Goal: Transaction & Acquisition: Purchase product/service

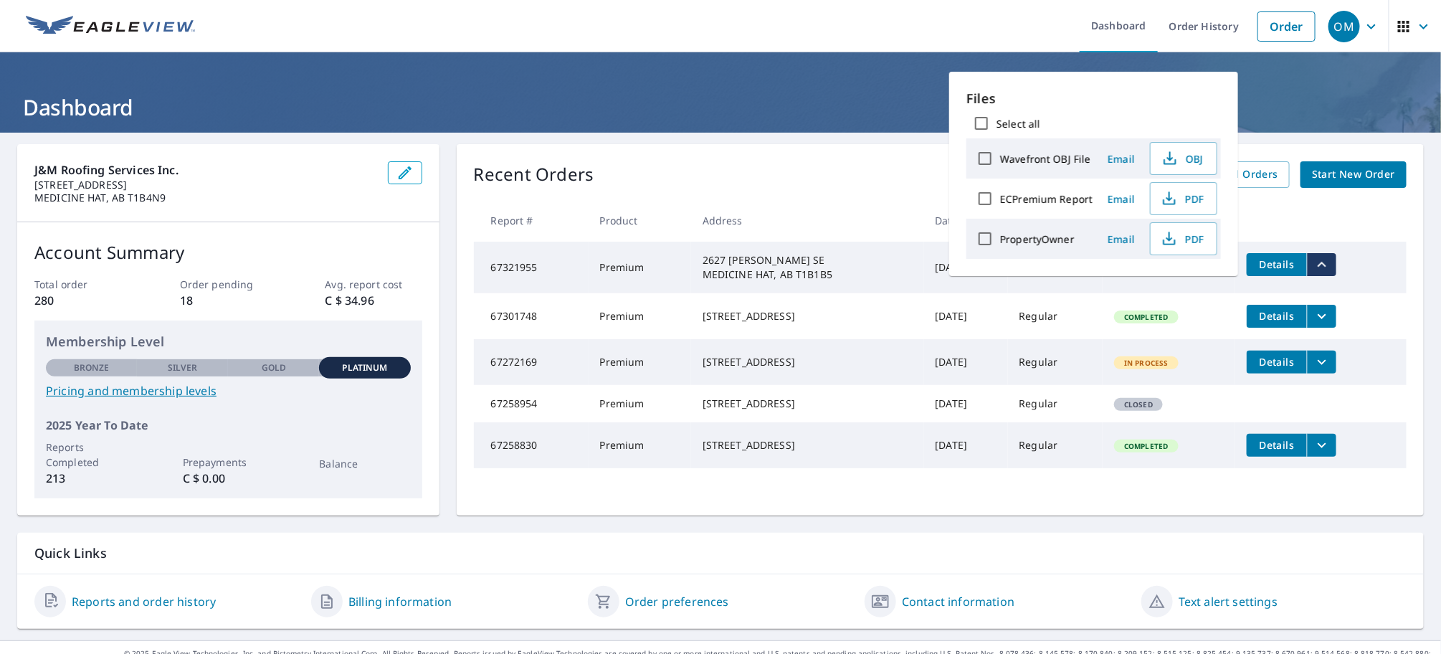
click at [1379, 311] on td "Details" at bounding box center [1320, 316] width 171 height 46
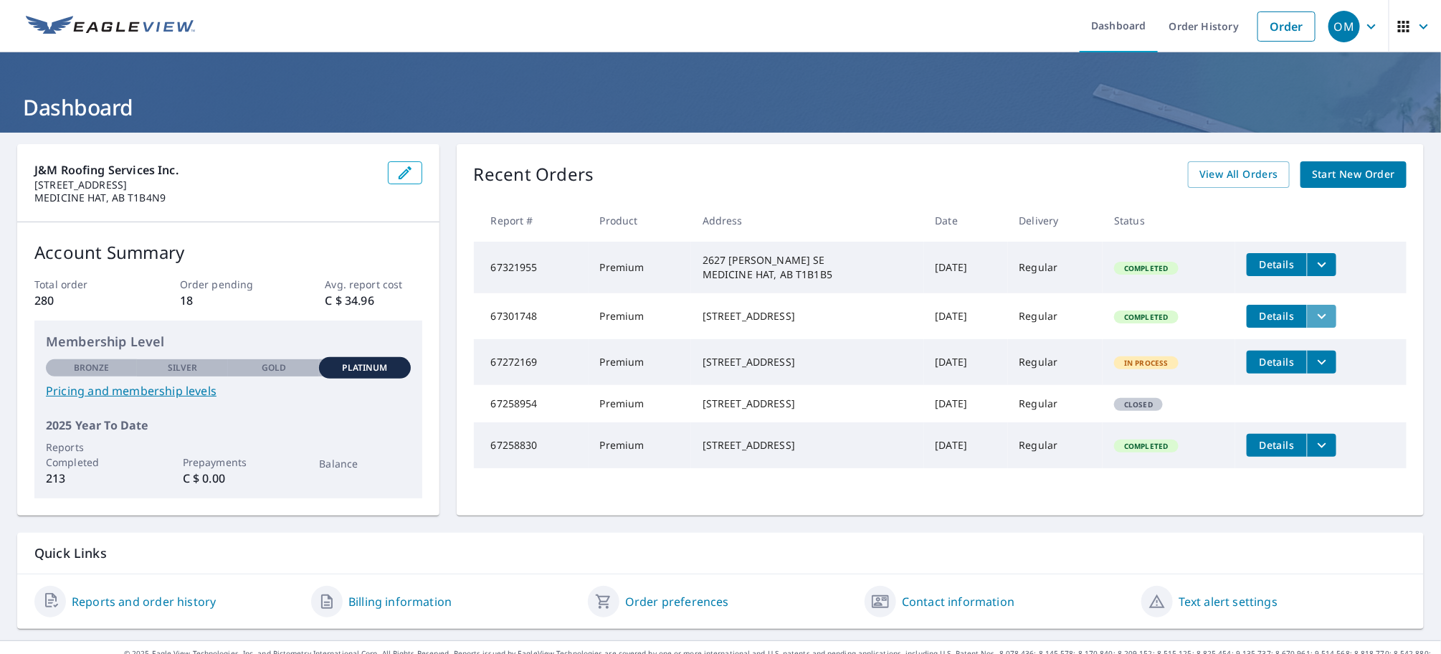
click at [1318, 315] on icon "filesDropdownBtn-67301748" at bounding box center [1322, 315] width 9 height 5
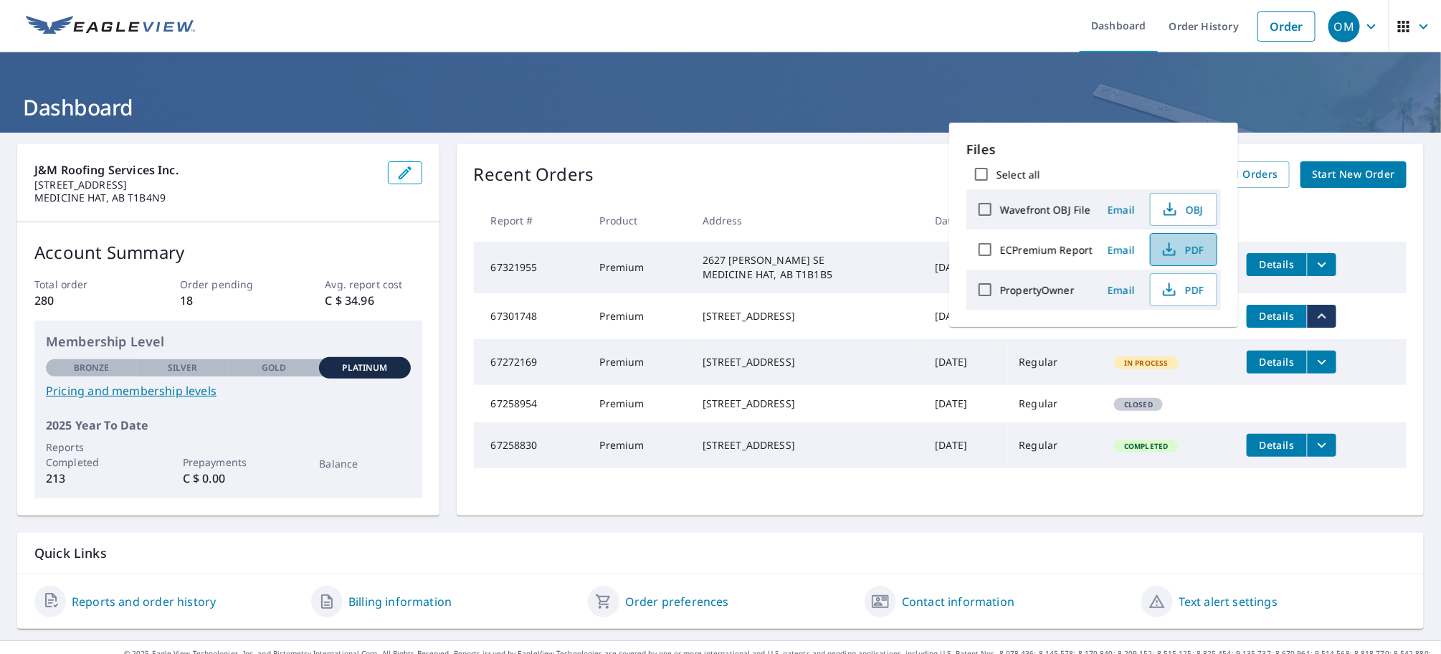
click at [1180, 251] on span "PDF" at bounding box center [1182, 249] width 46 height 17
click at [843, 20] on ul "Dashboard Order History Order" at bounding box center [763, 26] width 1119 height 52
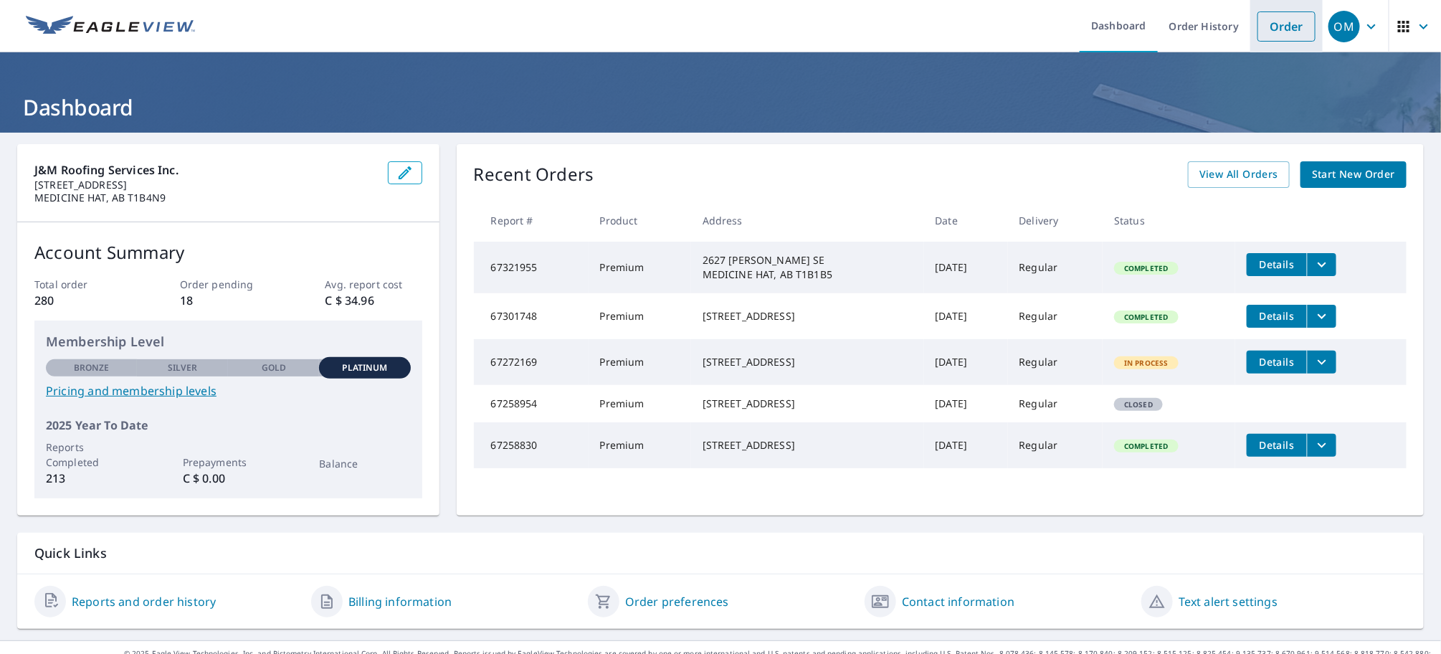
click at [1261, 34] on link "Order" at bounding box center [1287, 26] width 58 height 30
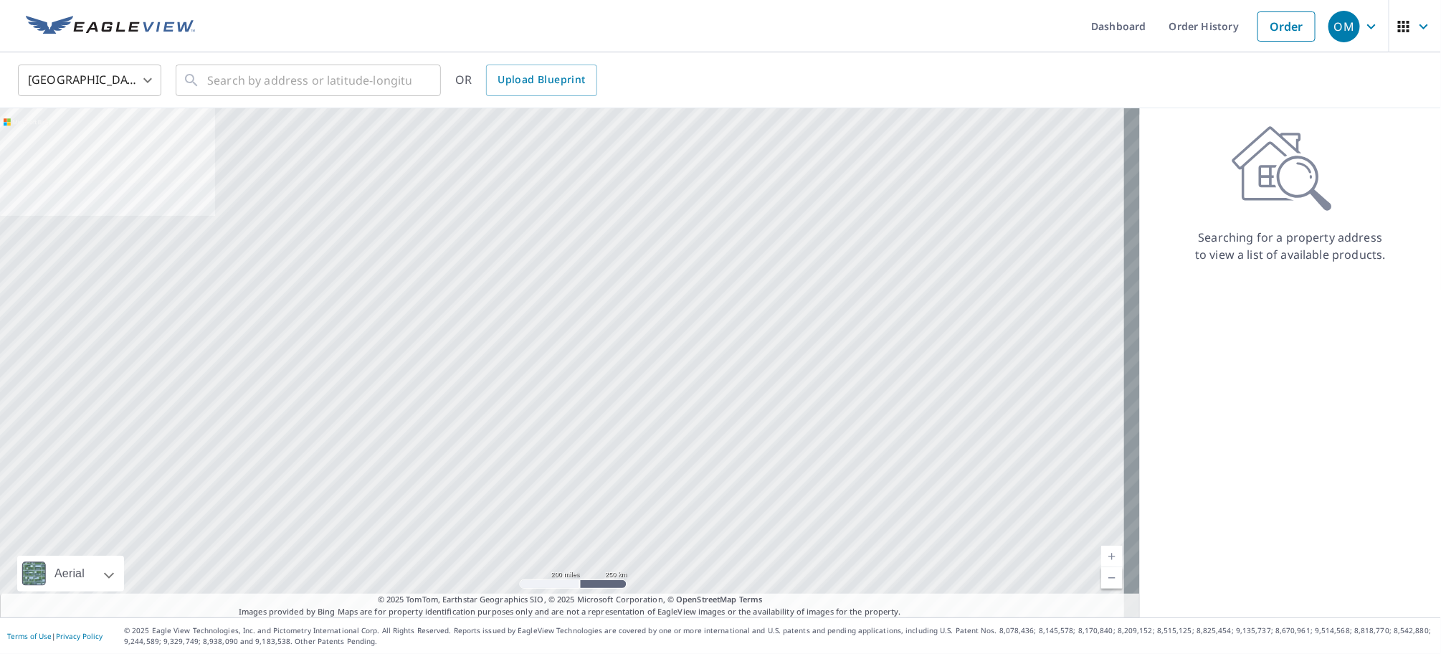
click at [140, 75] on body "OM OM Dashboard Order History Order OM United States US ​ ​ OR Upload Blueprint…" at bounding box center [720, 327] width 1441 height 654
click at [72, 147] on li "[GEOGRAPHIC_DATA]" at bounding box center [89, 144] width 143 height 26
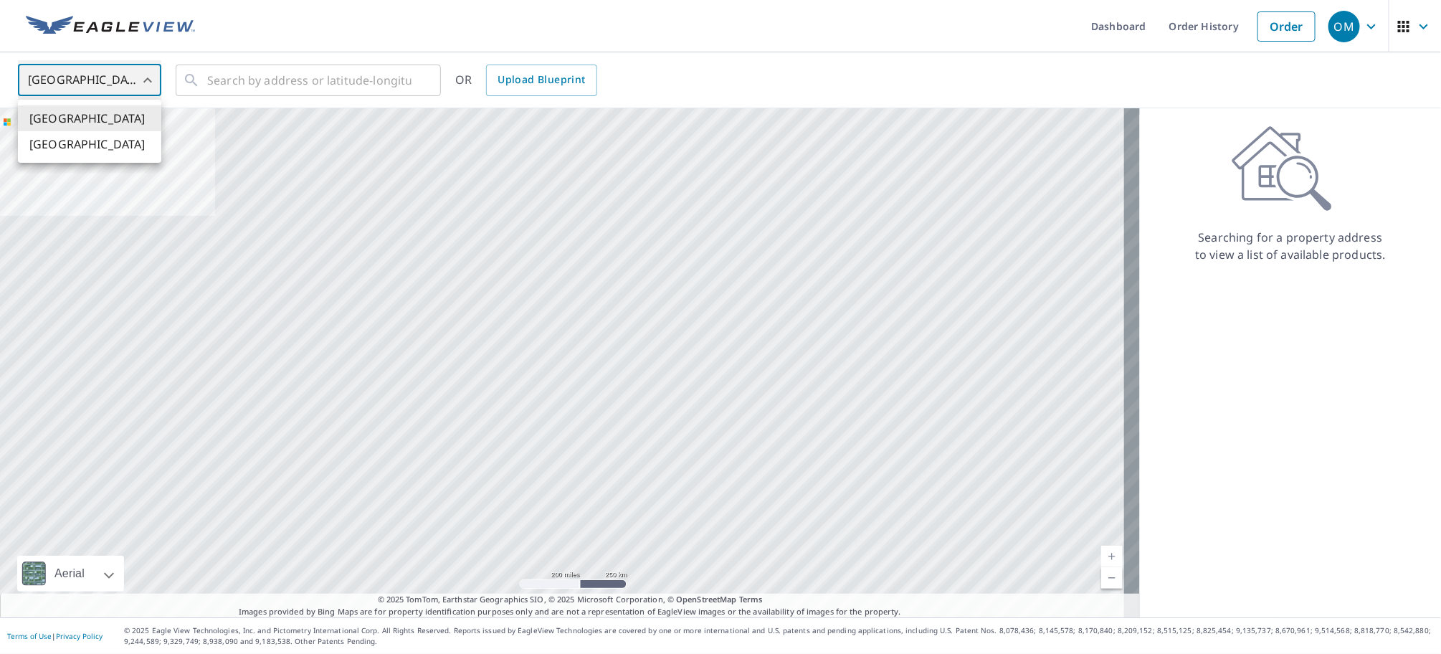
type input "CA"
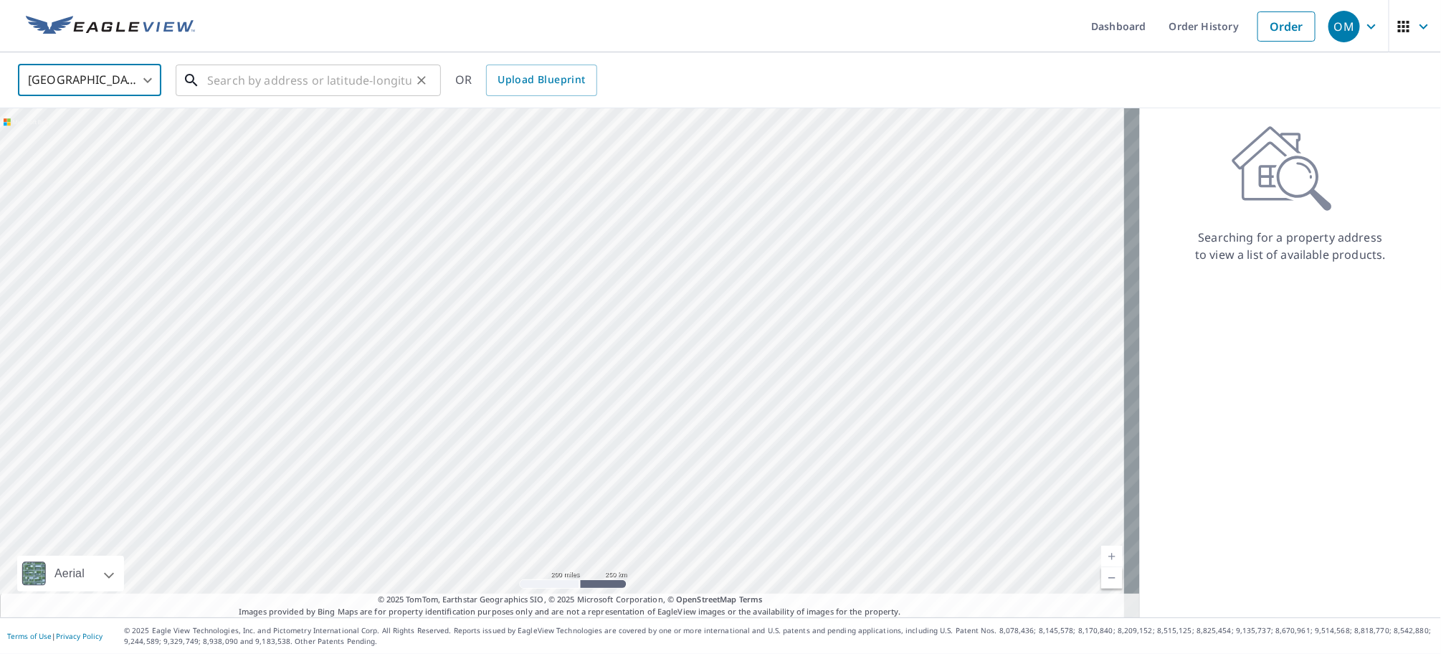
click at [230, 72] on input "text" at bounding box center [309, 80] width 204 height 40
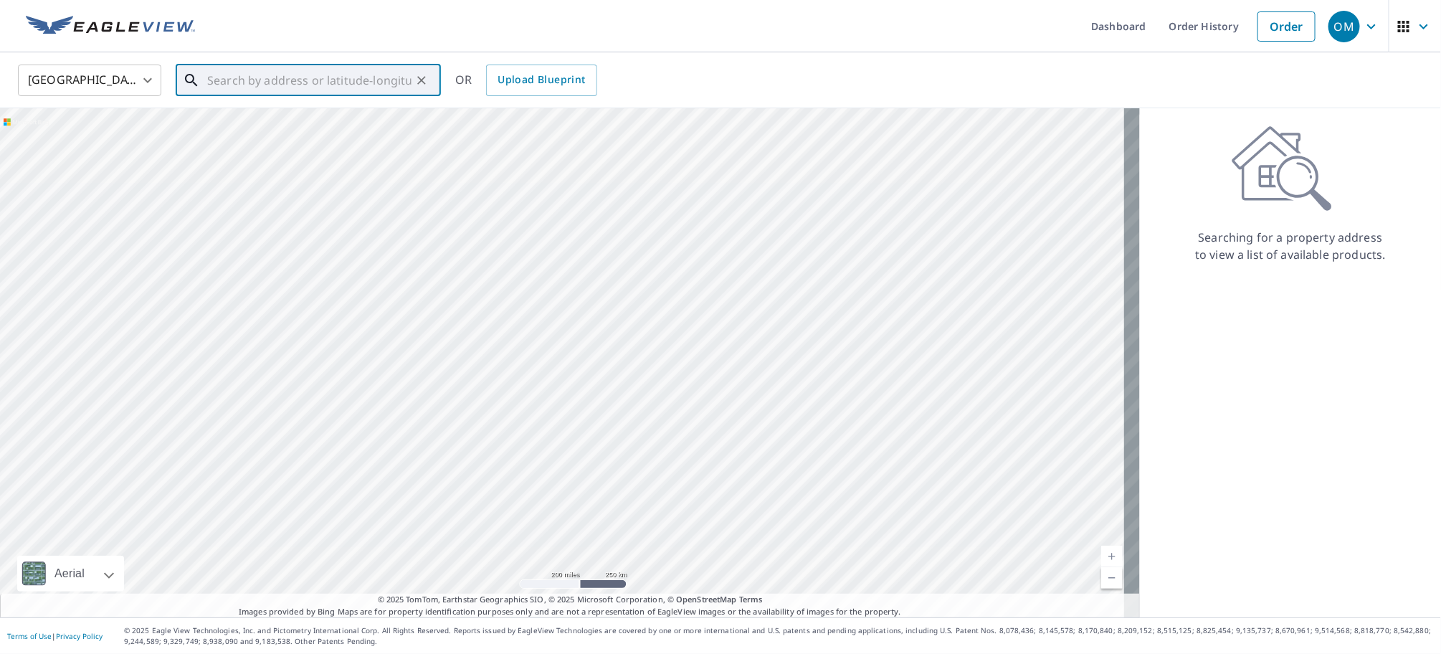
paste input "[STREET_ADDRESS][PERSON_NAME]"
click at [357, 128] on span "8 [PERSON_NAME] CRT SE MEDICINE HAT AB T1B4A9" at bounding box center [316, 130] width 225 height 34
type input "8 [PERSON_NAME] CRT SE MEDICINE HAT AB T1B4A9"
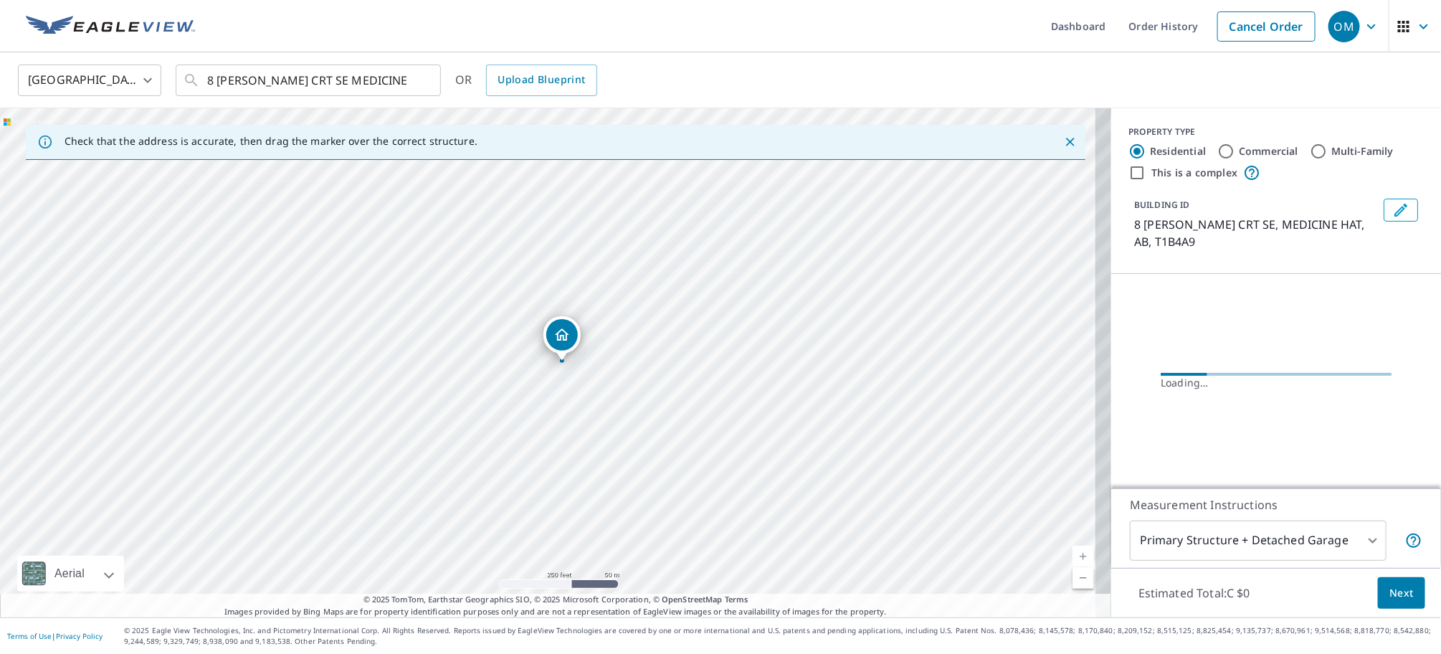
click at [1390, 592] on span "Next" at bounding box center [1402, 593] width 24 height 18
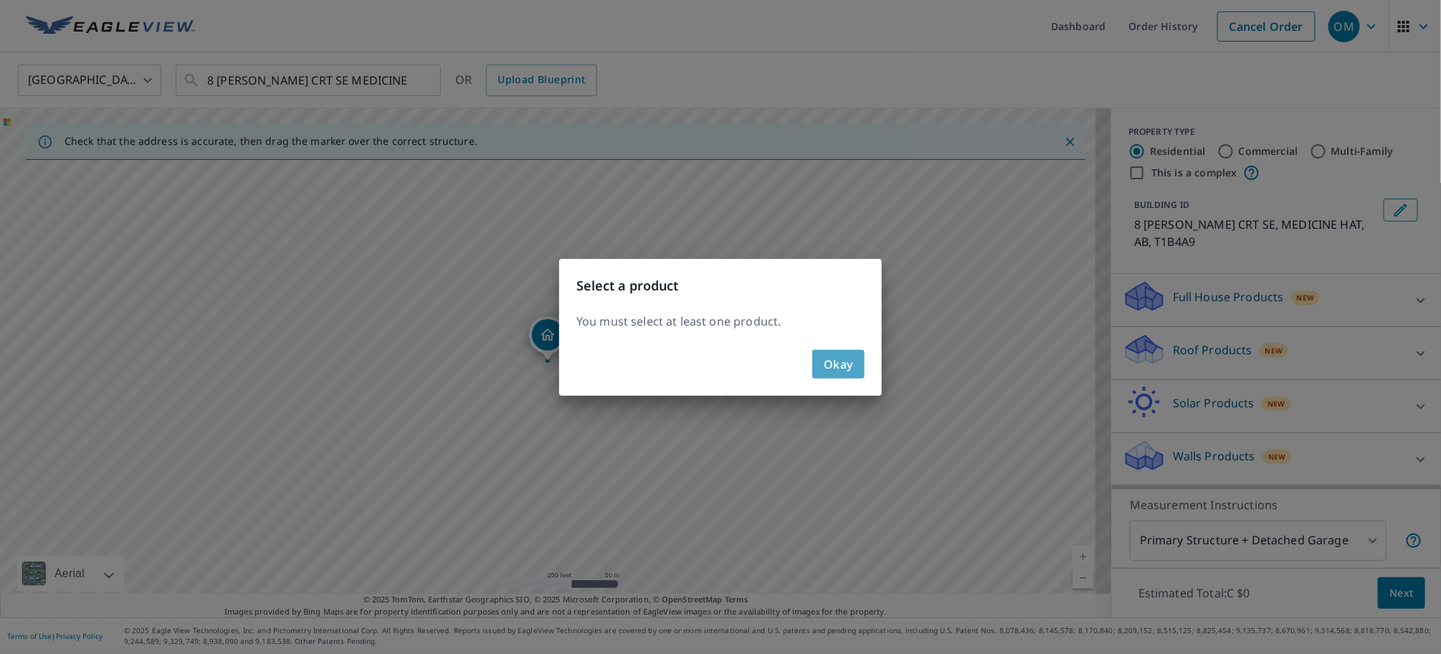
click at [831, 357] on span "Okay" at bounding box center [838, 364] width 29 height 20
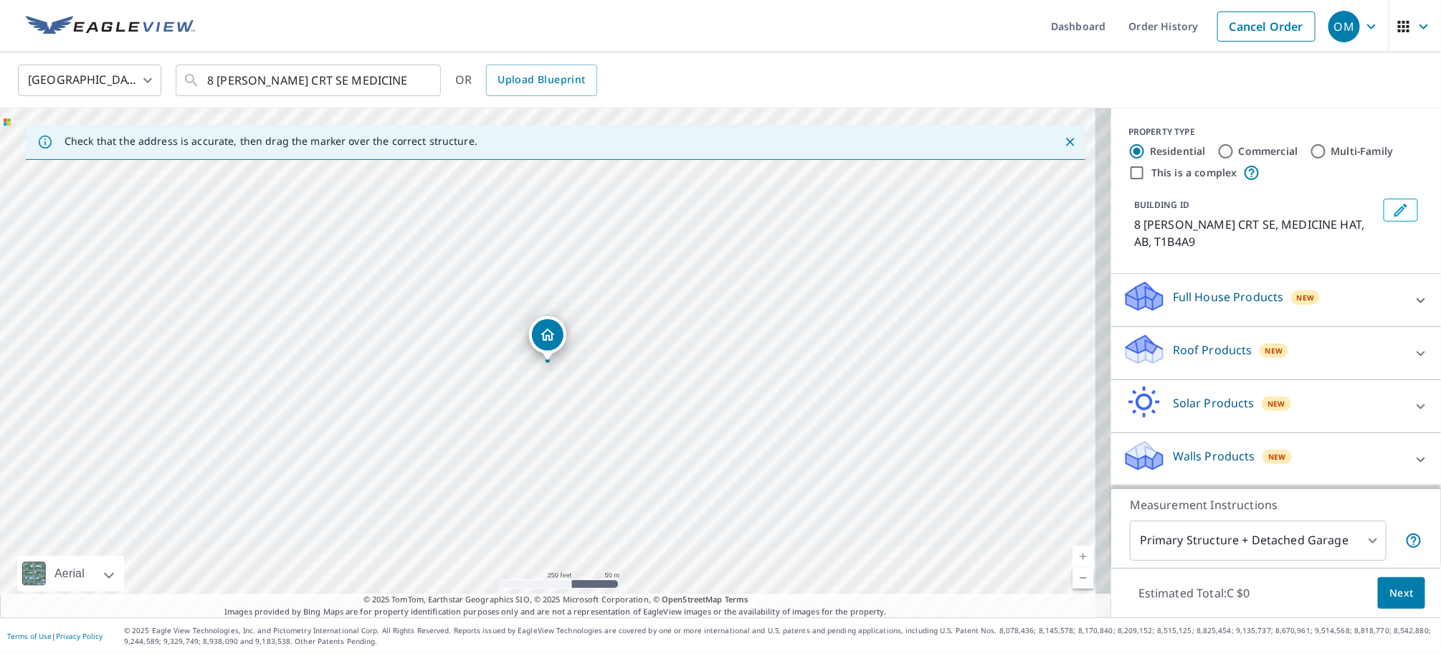
click at [1413, 350] on icon at bounding box center [1421, 353] width 17 height 17
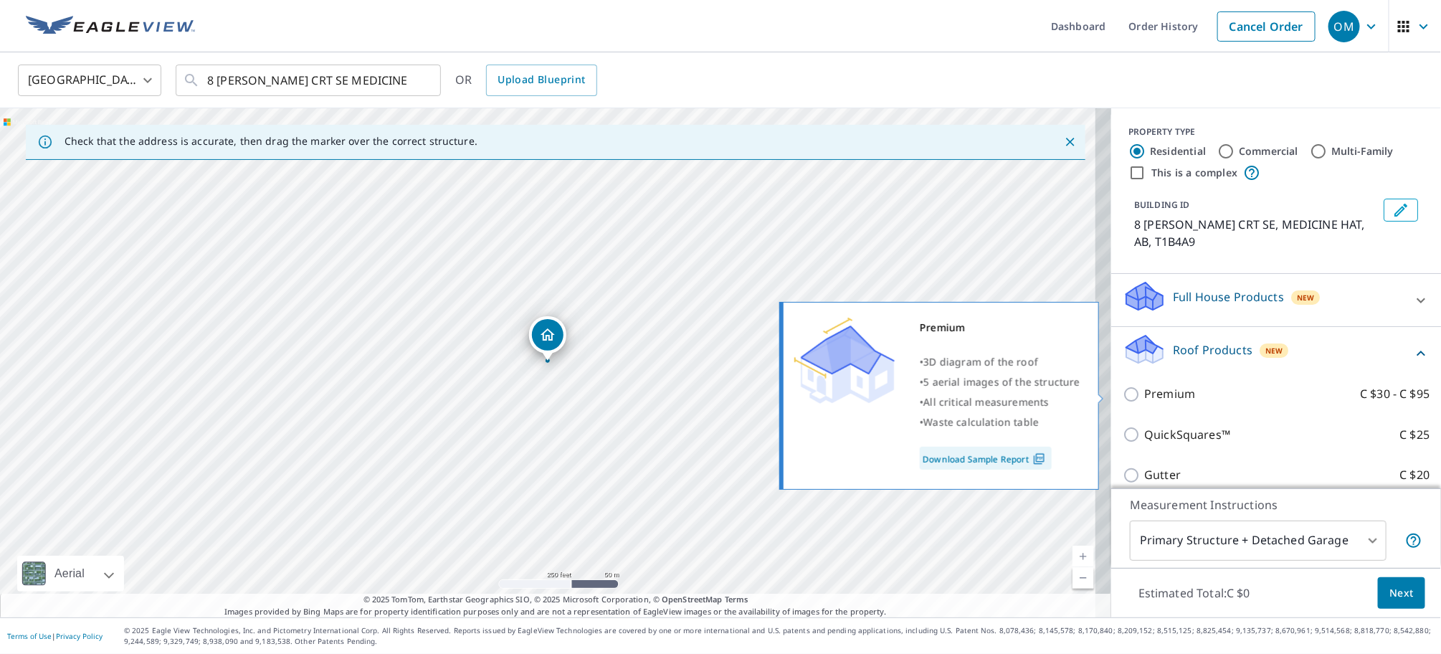
click at [1177, 397] on p "Premium" at bounding box center [1169, 394] width 51 height 18
click at [1144, 397] on input "Premium C $30 - C $95" at bounding box center [1134, 394] width 22 height 17
checkbox input "true"
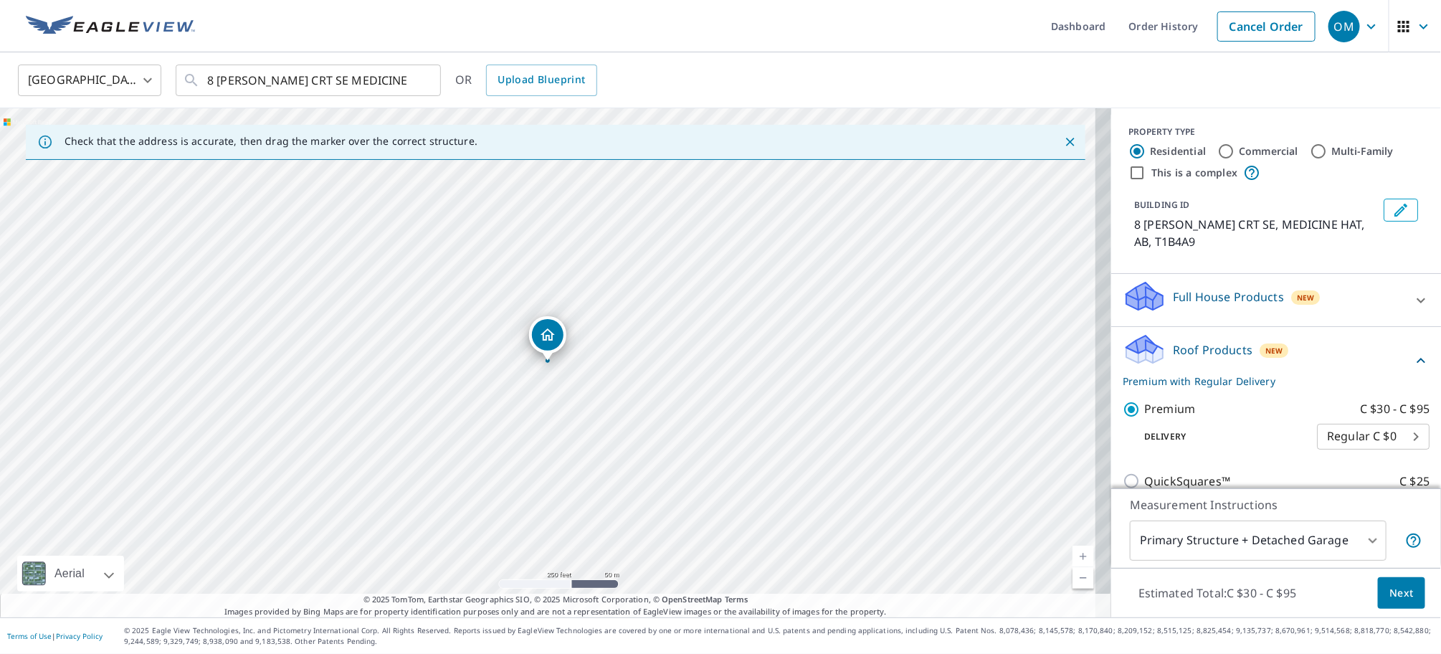
click at [1392, 594] on span "Next" at bounding box center [1402, 593] width 24 height 18
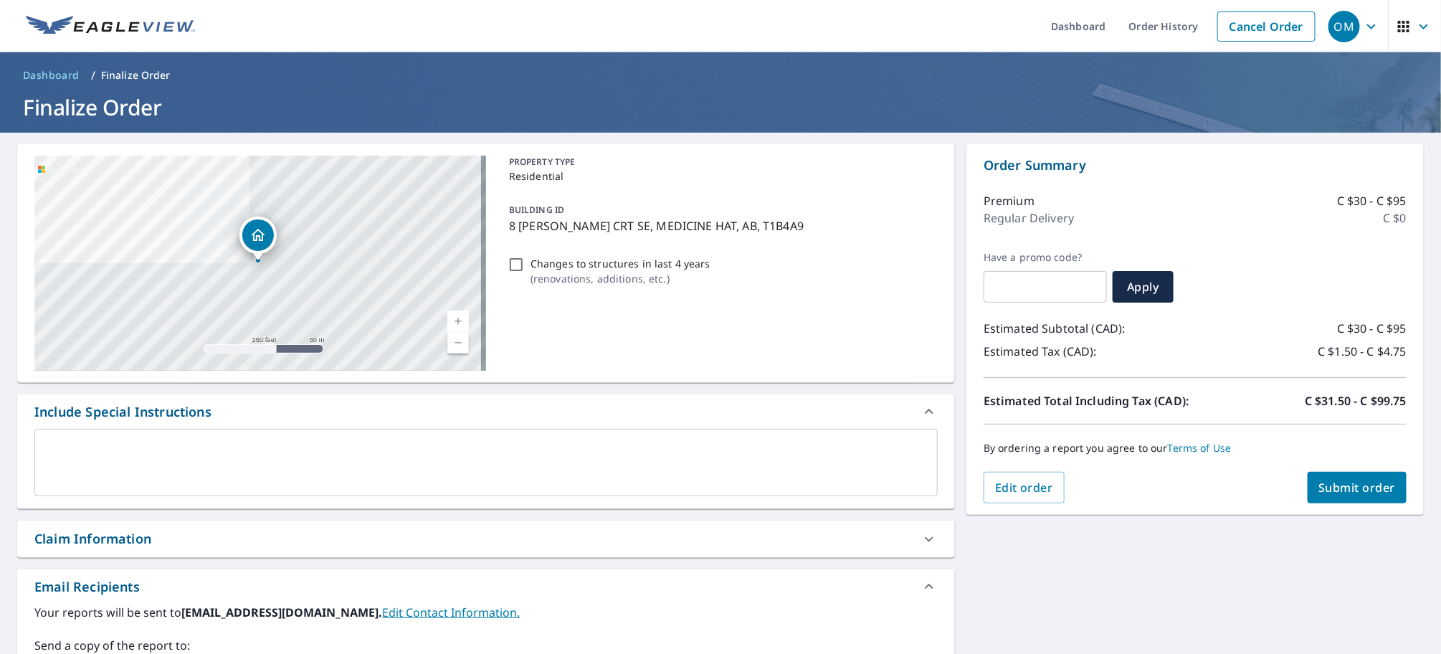
click at [1319, 482] on span "Submit order" at bounding box center [1357, 488] width 77 height 16
checkbox input "true"
